Goal: Task Accomplishment & Management: Manage account settings

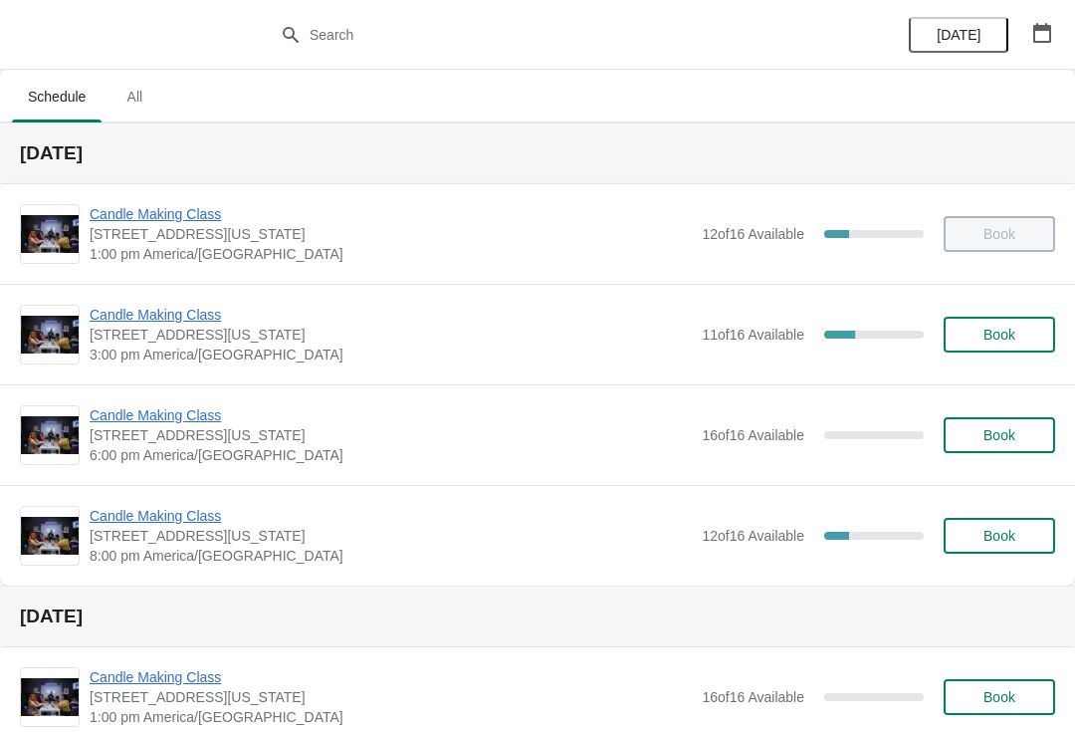
click at [177, 320] on span "Candle Making Class" at bounding box center [391, 315] width 602 height 20
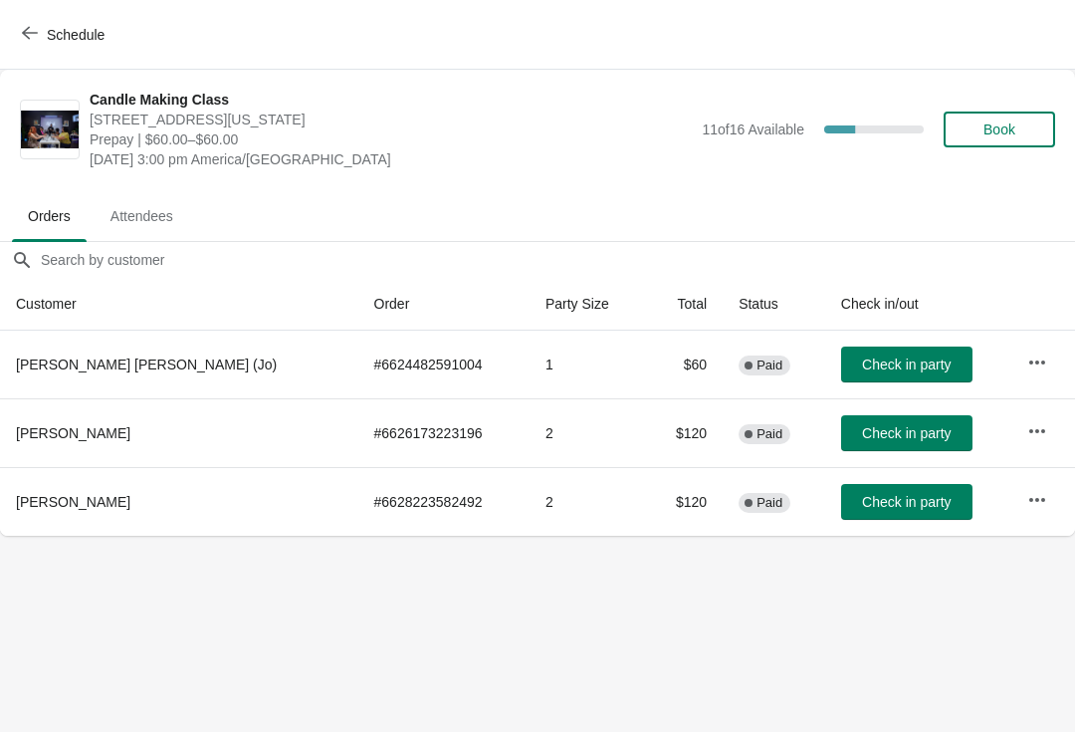
click at [1029, 361] on icon "button" at bounding box center [1037, 361] width 16 height 4
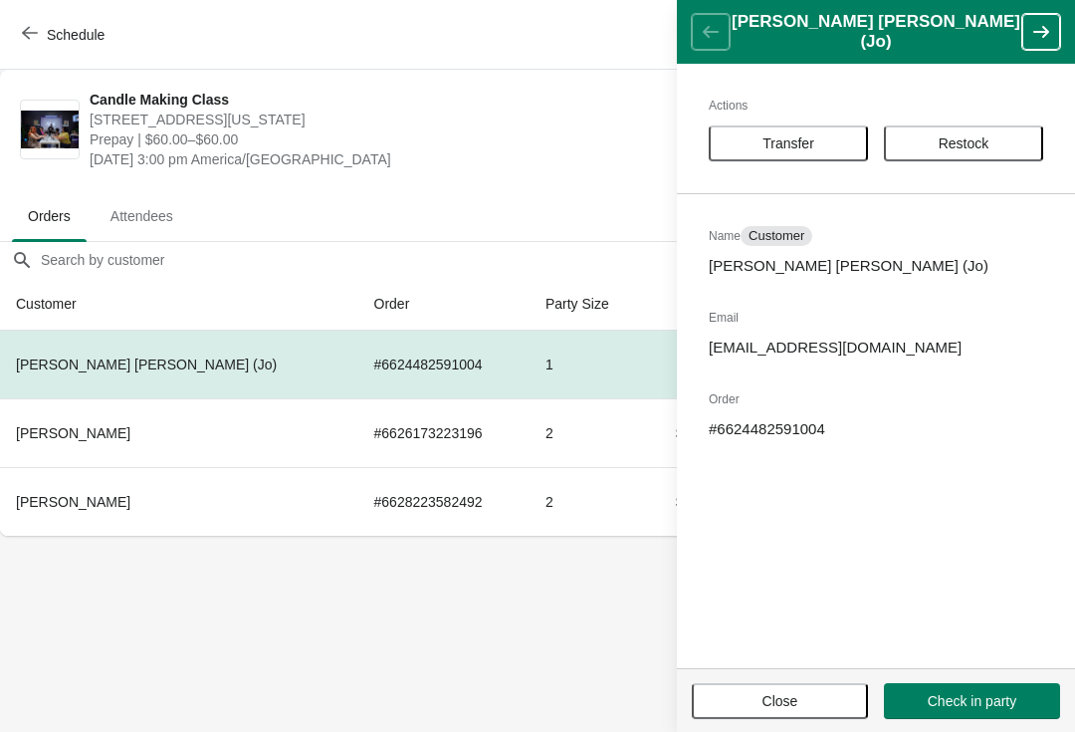
click at [794, 149] on span "Transfer" at bounding box center [789, 143] width 52 height 16
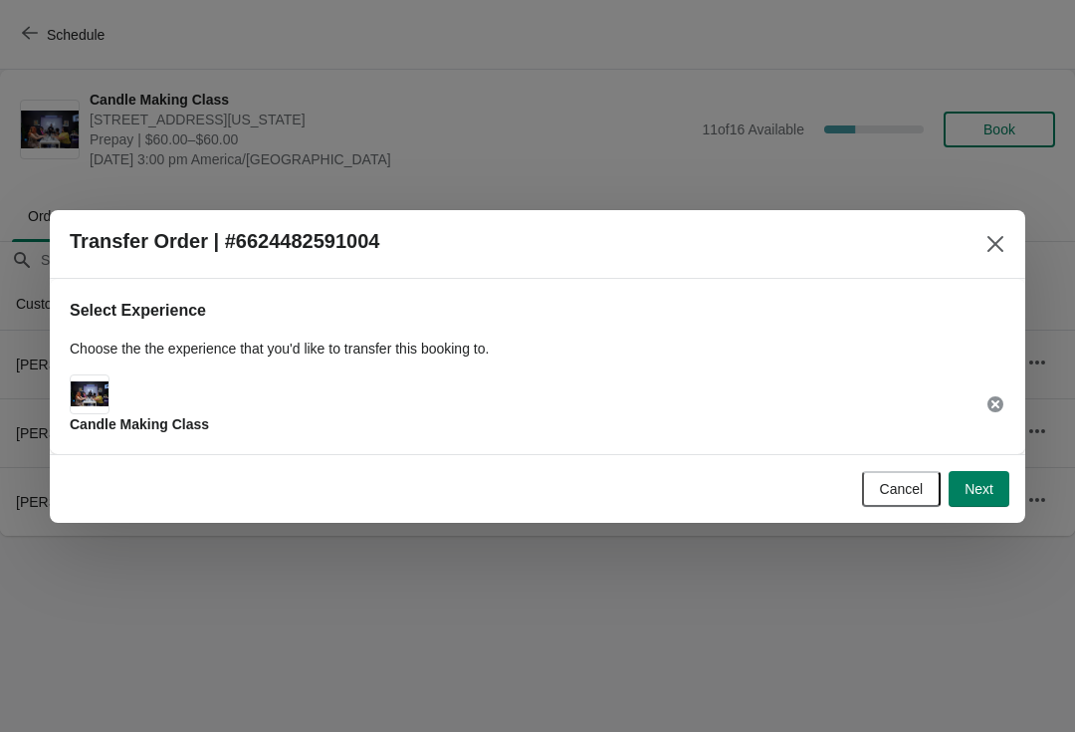
click at [978, 476] on button "Next" at bounding box center [979, 489] width 61 height 36
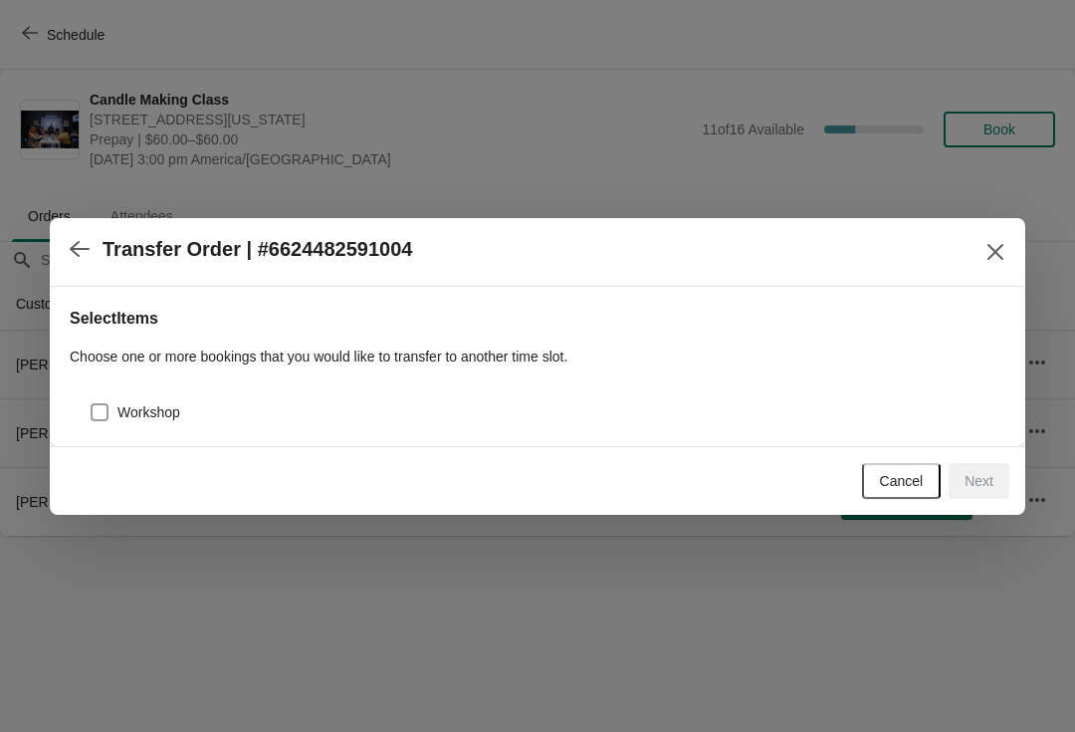
click at [128, 410] on span "Workshop" at bounding box center [148, 412] width 63 height 20
click at [92, 404] on input "Workshop" at bounding box center [91, 403] width 1 height 1
checkbox input "true"
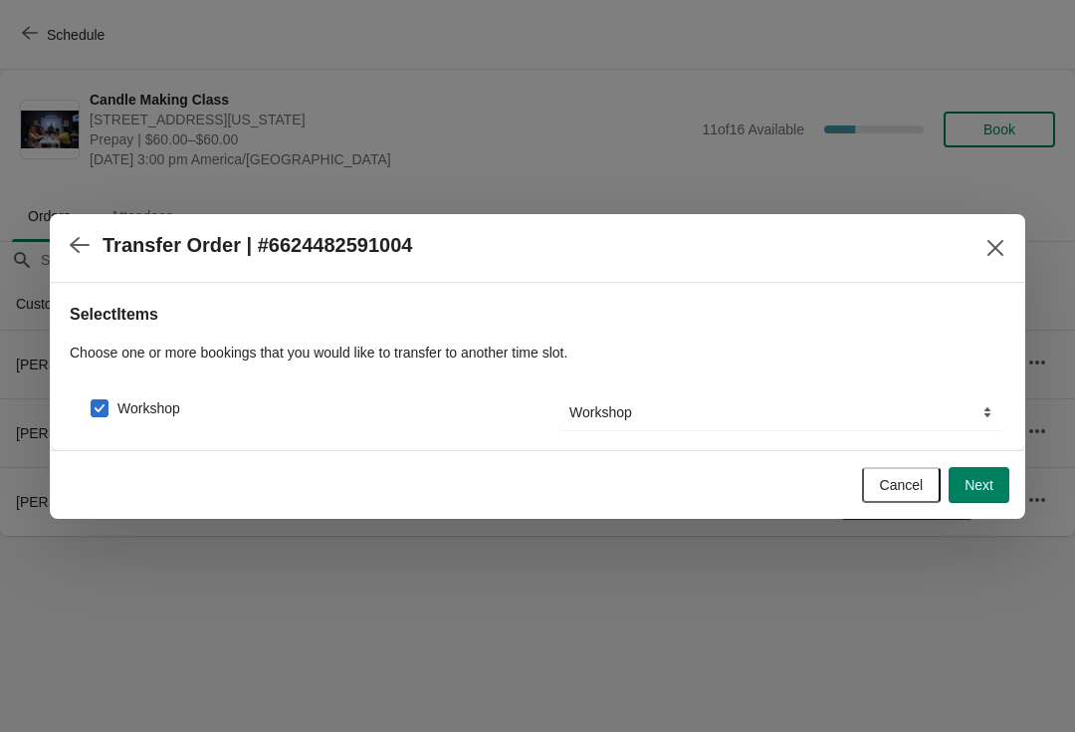
click at [991, 488] on span "Next" at bounding box center [979, 485] width 29 height 16
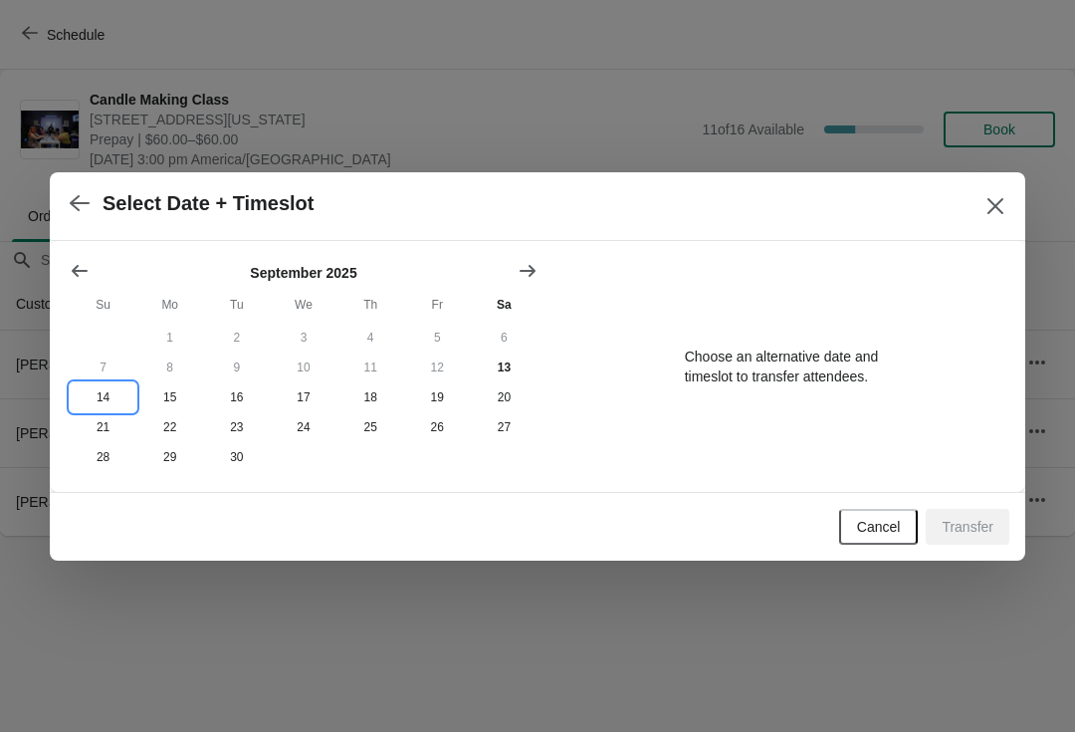
click at [103, 392] on button "14" at bounding box center [103, 397] width 67 height 30
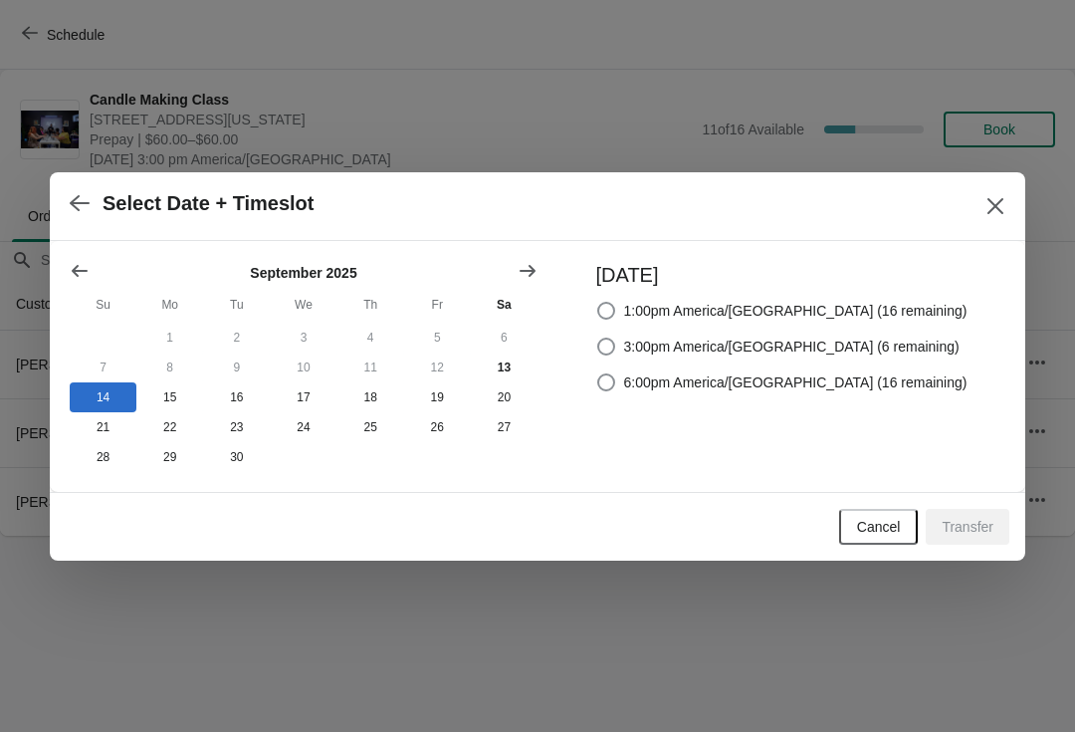
click at [662, 344] on label "3:00pm America/[GEOGRAPHIC_DATA] (6 remaining)" at bounding box center [777, 347] width 363 height 28
click at [598, 339] on input "3:00pm America/[GEOGRAPHIC_DATA] (6 remaining)" at bounding box center [597, 338] width 1 height 1
radio input "true"
click at [974, 523] on span "Transfer" at bounding box center [968, 527] width 52 height 16
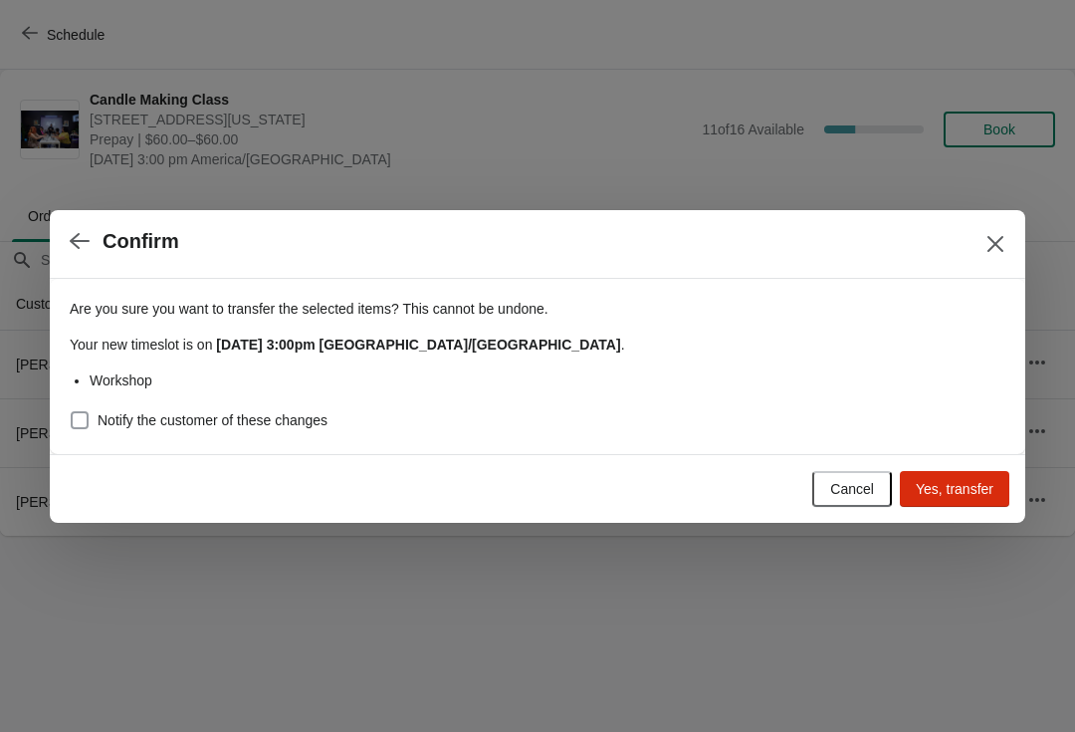
click at [233, 413] on span "Notify the customer of these changes" at bounding box center [213, 420] width 230 height 20
click at [72, 412] on input "Notify the customer of these changes" at bounding box center [71, 411] width 1 height 1
checkbox input "true"
click at [952, 485] on span "Yes, transfer" at bounding box center [955, 489] width 78 height 16
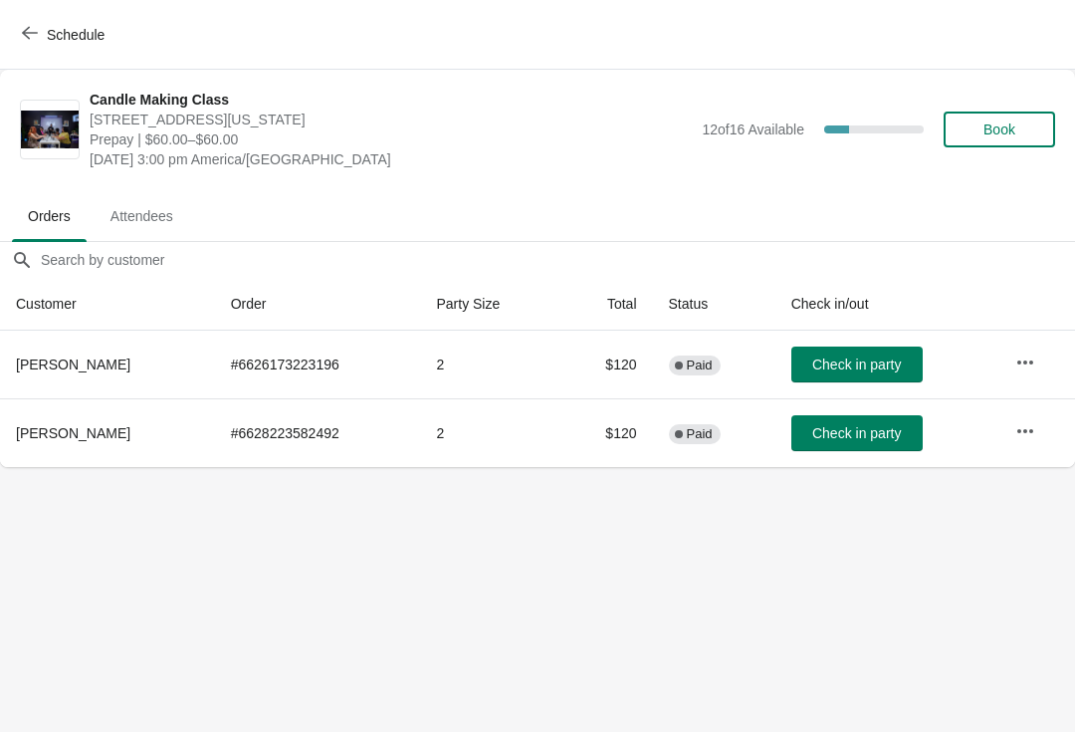
click at [857, 445] on button "Check in party" at bounding box center [857, 433] width 131 height 36
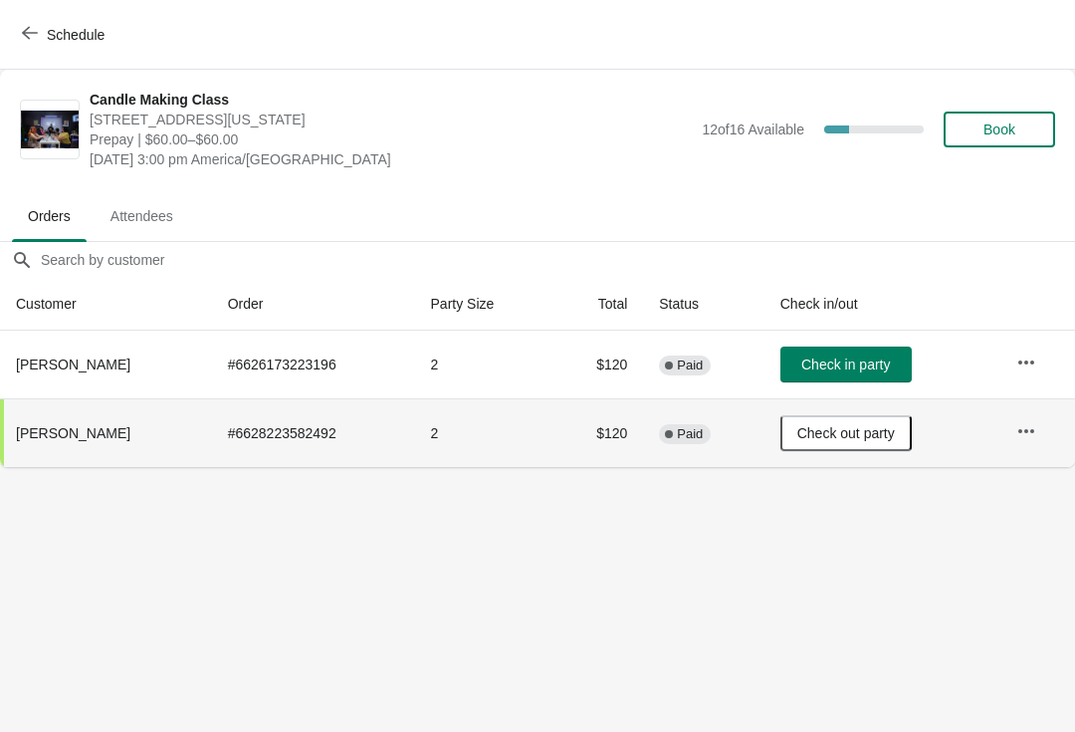
click at [828, 356] on span "Check in party" at bounding box center [845, 364] width 89 height 16
